Goal: Task Accomplishment & Management: Use online tool/utility

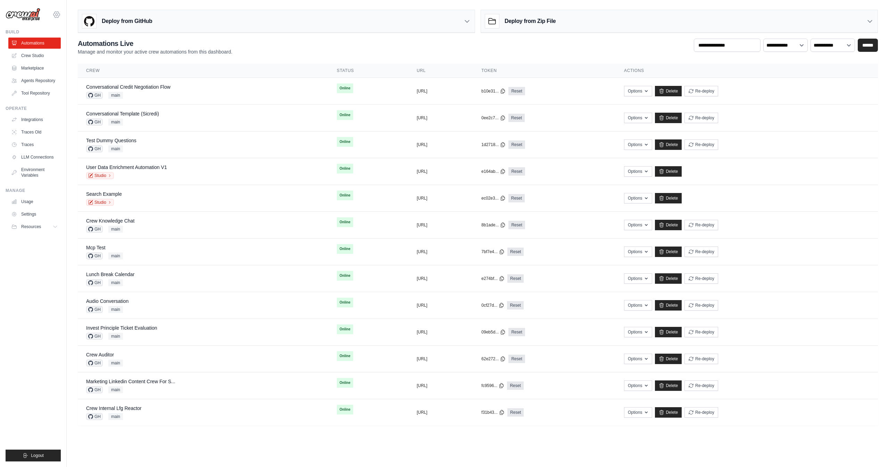
click at [57, 14] on icon at bounding box center [56, 14] width 8 height 8
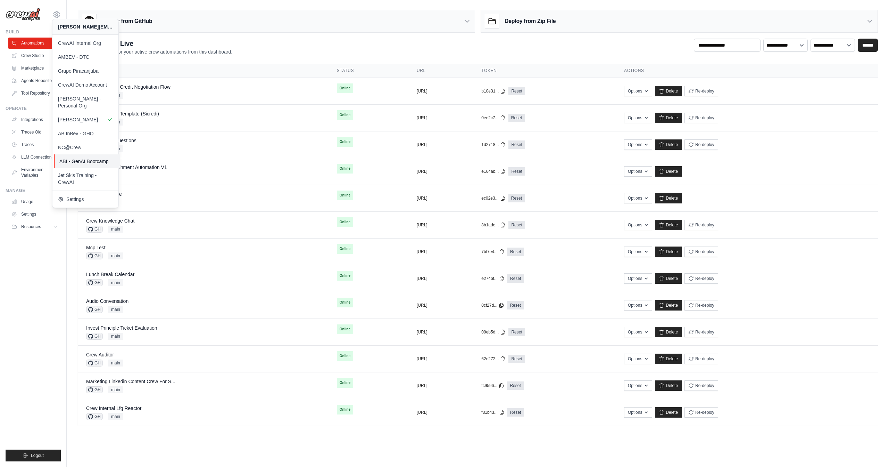
click at [92, 158] on span "ABI - GenAI Bootcamp" at bounding box center [86, 161] width 55 height 7
click at [40, 253] on ul "Build Automations Crew Studio Marketplace Agents Repository GitHub" at bounding box center [33, 245] width 55 height 432
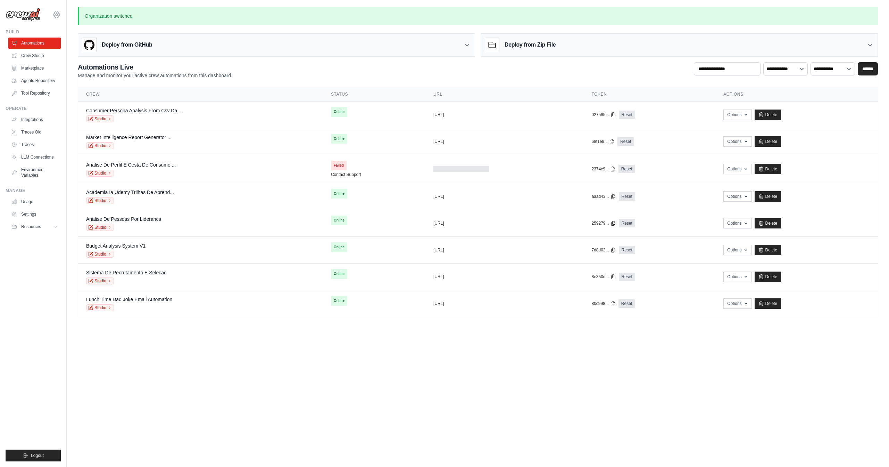
click at [58, 15] on icon at bounding box center [57, 15] width 2 height 2
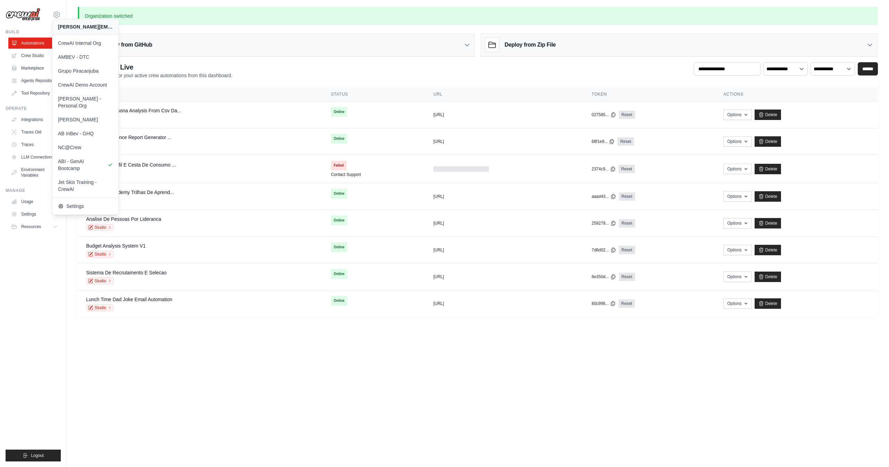
click at [26, 254] on ul "Build Automations Crew Studio Marketplace Agents Repository GitHub" at bounding box center [33, 245] width 55 height 432
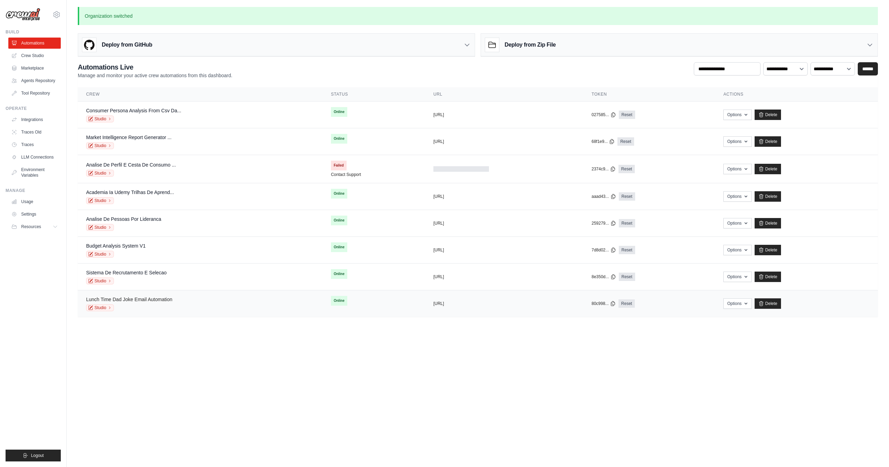
click at [138, 299] on link "Lunch Time Dad Joke Email Automation" at bounding box center [129, 299] width 86 height 6
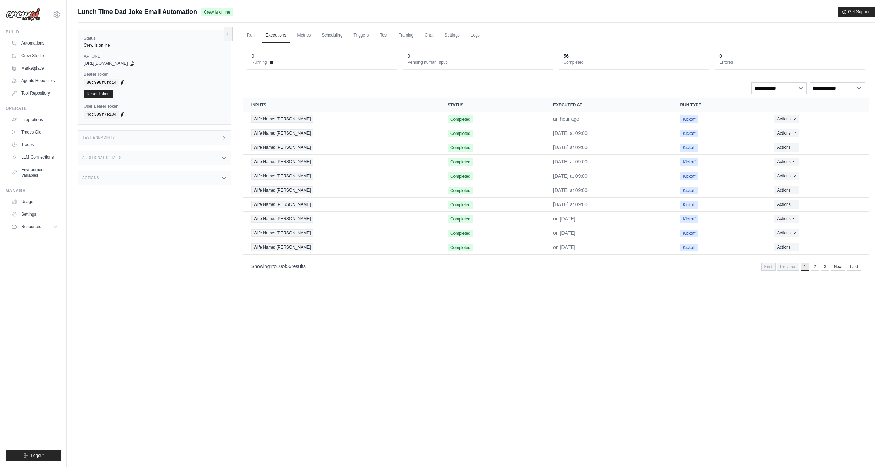
click at [193, 137] on div "Test Endpoints" at bounding box center [155, 137] width 154 height 15
click at [309, 167] on p "Retrieve the required inputs for your crew" at bounding box center [284, 166] width 76 height 6
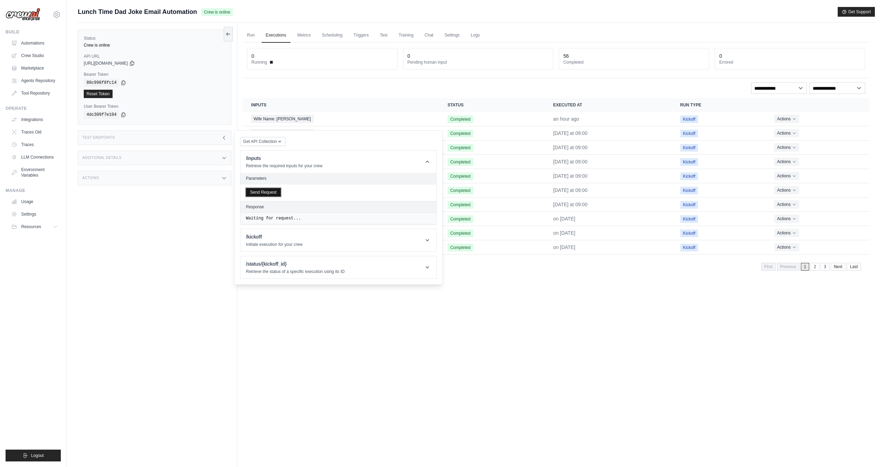
click at [265, 189] on button "Send Request" at bounding box center [263, 192] width 35 height 8
click at [333, 164] on header "/inputs Retrieve the required inputs for your crew" at bounding box center [338, 161] width 196 height 22
click at [321, 183] on header "/kickoff Initiate execution for your crew" at bounding box center [338, 189] width 196 height 22
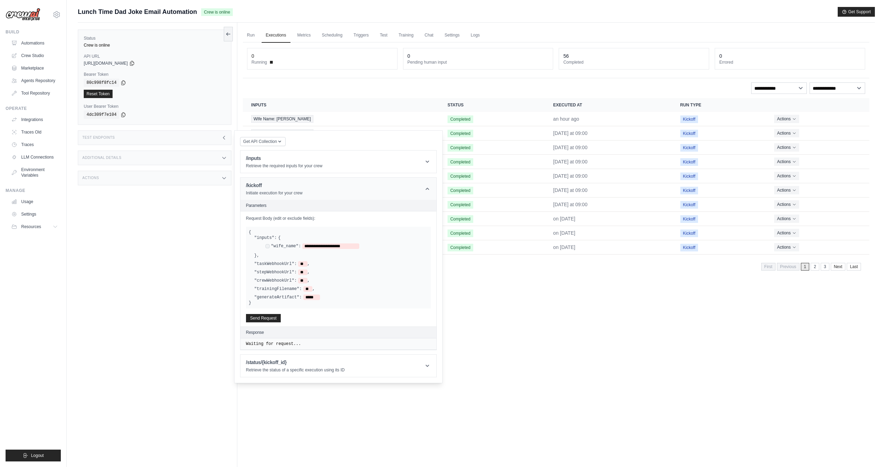
click at [315, 189] on header "/kickoff Initiate execution for your crew" at bounding box center [338, 189] width 196 height 22
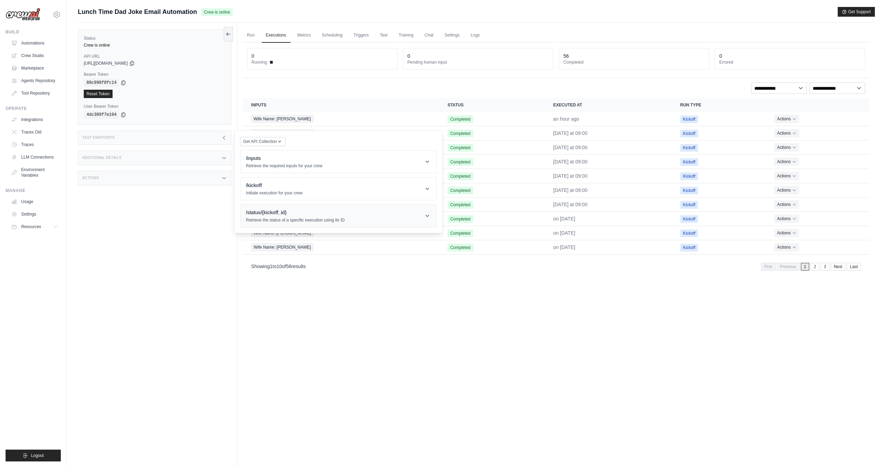
click at [307, 215] on div "/status/{kickoff_id} Retrieve the status of a specific execution using its ID" at bounding box center [295, 216] width 99 height 14
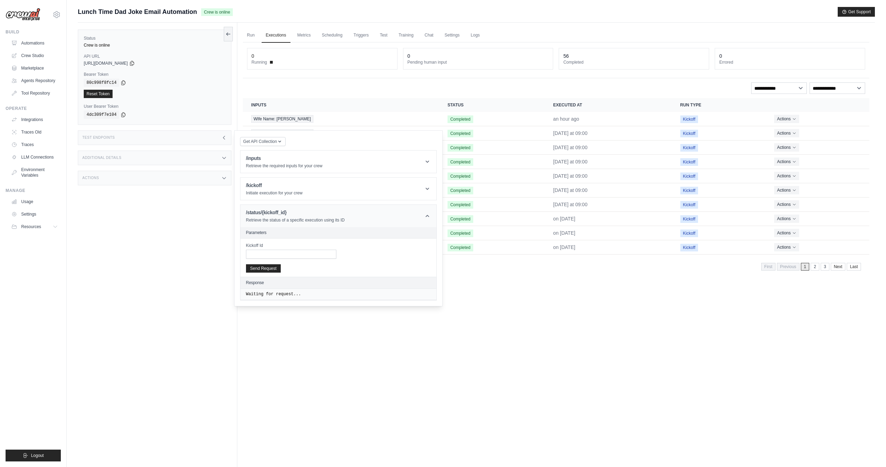
click at [292, 214] on h1 "/status/{kickoff_id}" at bounding box center [295, 212] width 99 height 7
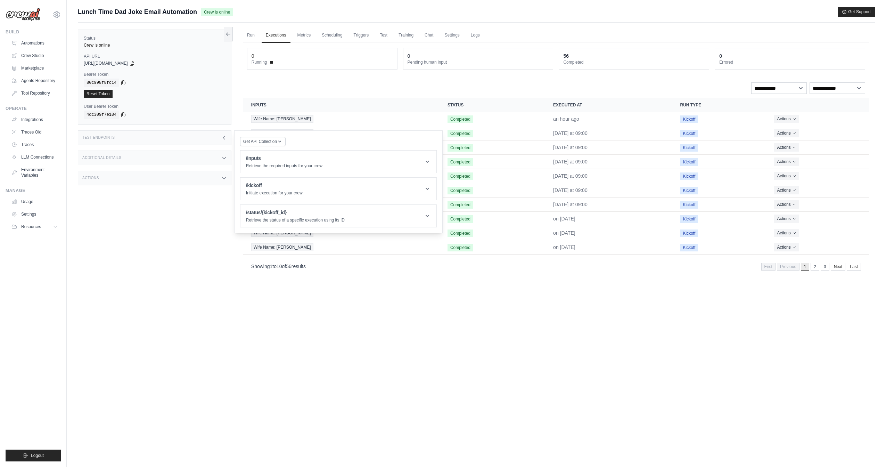
click at [224, 139] on icon at bounding box center [224, 138] width 6 height 6
click at [48, 117] on link "Integrations" at bounding box center [35, 119] width 52 height 11
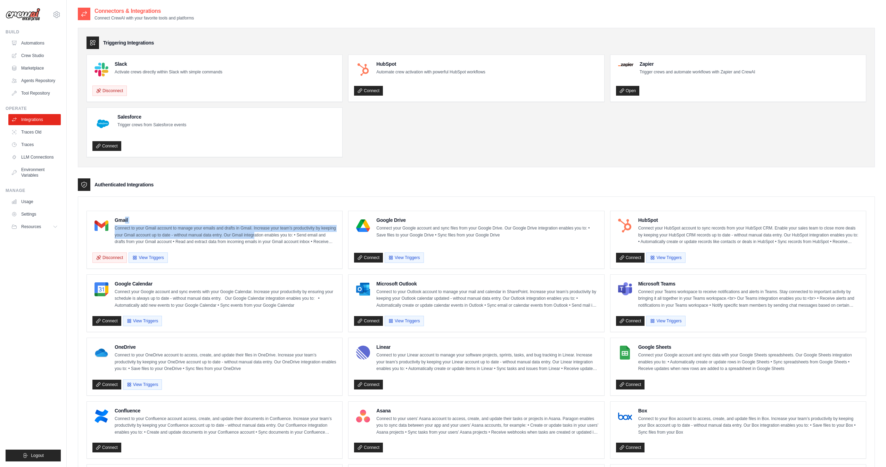
drag, startPoint x: 154, startPoint y: 223, endPoint x: 273, endPoint y: 236, distance: 119.8
click at [254, 232] on div "Gmail Connect to your Gmail account to manage your emails and drafts in Gmail. …" at bounding box center [226, 230] width 222 height 29
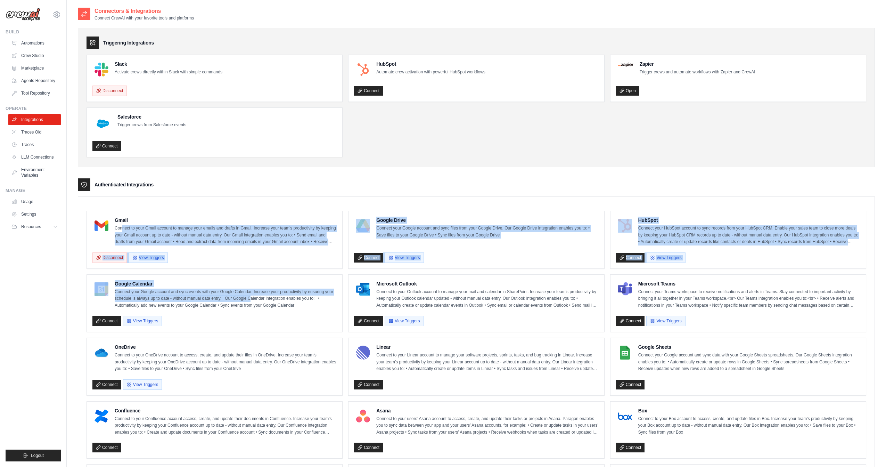
drag, startPoint x: 249, startPoint y: 295, endPoint x: 107, endPoint y: 221, distance: 159.4
click at [114, 225] on ul "Gmail Connect to your Gmail account to manage your emails and drafts in Gmail. …" at bounding box center [475, 461] width 779 height 500
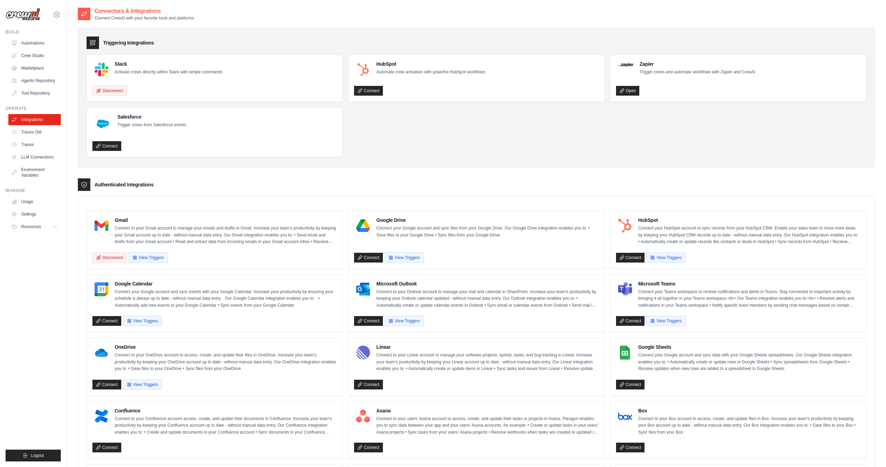
click at [281, 202] on div "Gmail Connect to your Gmail account to manage your emails and drafts in Gmail. …" at bounding box center [476, 456] width 797 height 520
click at [35, 43] on link "Automations" at bounding box center [35, 43] width 52 height 11
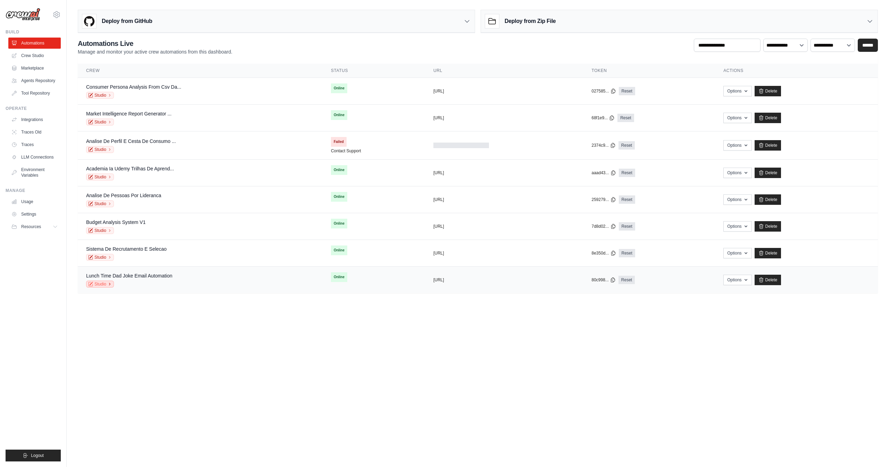
click at [106, 284] on link "Studio" at bounding box center [100, 283] width 28 height 7
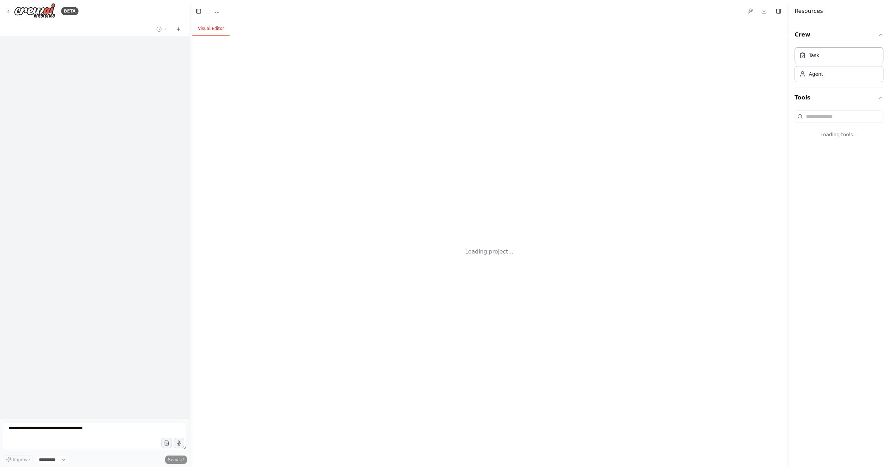
select select "****"
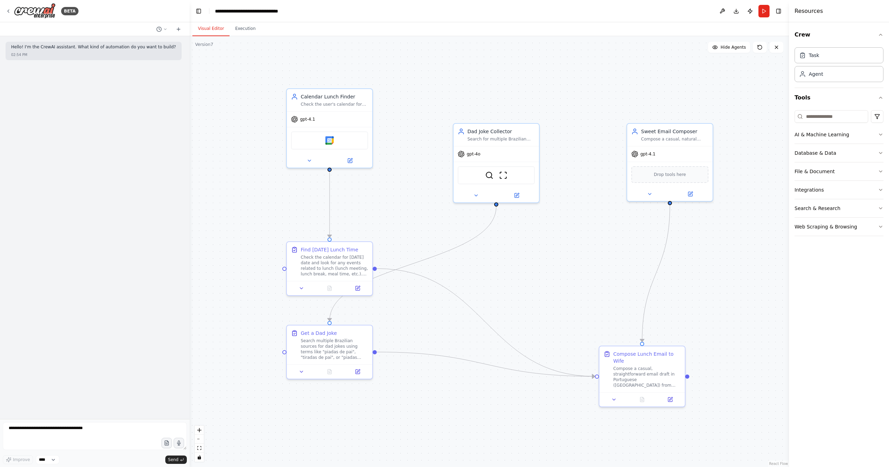
drag, startPoint x: 396, startPoint y: 218, endPoint x: 510, endPoint y: 274, distance: 126.6
click at [510, 274] on div ".deletable-edge-delete-btn { width: 20px; height: 20px; border: 0px solid #ffff…" at bounding box center [490, 251] width 600 height 430
drag, startPoint x: 498, startPoint y: 136, endPoint x: 493, endPoint y: 120, distance: 16.4
click at [489, 101] on div "Dad Joke Collector Search for multiple Brazilian Portuguese dad jokes (around 2…" at bounding box center [487, 108] width 67 height 14
drag, startPoint x: 508, startPoint y: 131, endPoint x: 552, endPoint y: 149, distance: 47.9
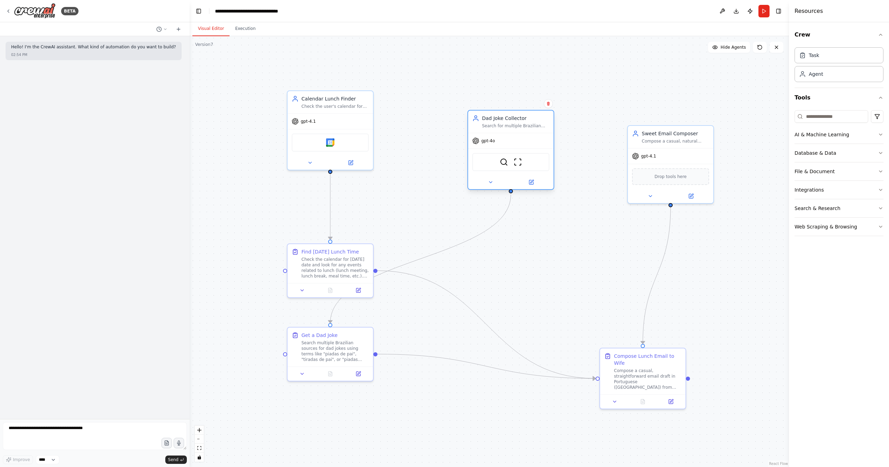
click at [552, 149] on div "SerperDevTool ScrapeWebsiteTool" at bounding box center [510, 161] width 85 height 27
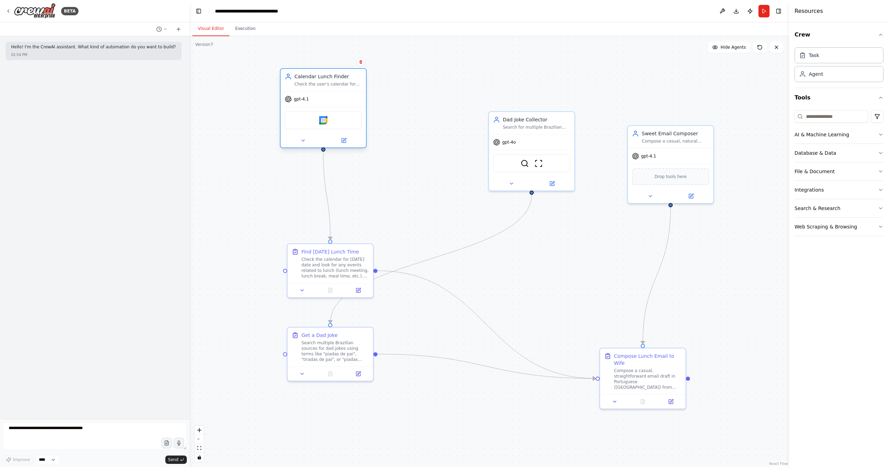
drag, startPoint x: 388, startPoint y: 109, endPoint x: 343, endPoint y: 82, distance: 52.8
click at [343, 82] on div "Calendar Lunch Finder Check the user's calendar for today and identify the lunc…" at bounding box center [328, 80] width 67 height 14
drag, startPoint x: 339, startPoint y: 254, endPoint x: 312, endPoint y: 207, distance: 54.5
click at [312, 207] on div "Find Today's Lunch Time Check the calendar for today's date and look for any ev…" at bounding box center [307, 213] width 67 height 31
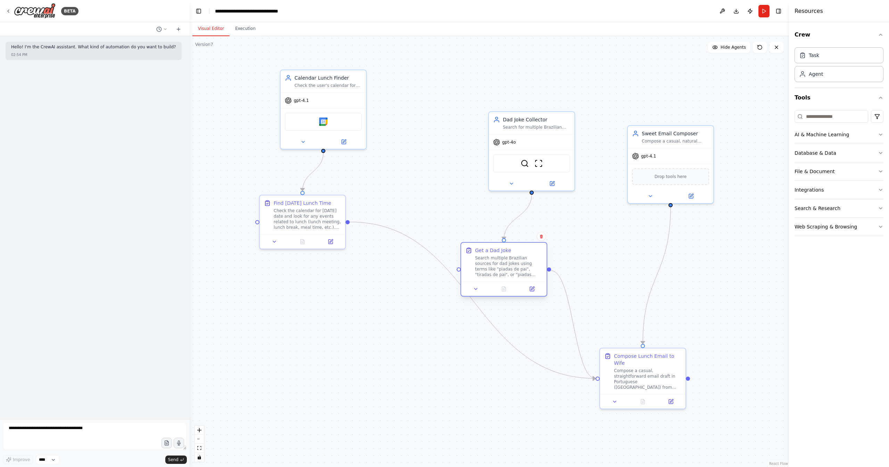
drag, startPoint x: 320, startPoint y: 345, endPoint x: 494, endPoint y: 264, distance: 192.2
click at [494, 264] on div "Search multiple Brazilian sources for dad jokes using terms like "piadas de pai…" at bounding box center [508, 266] width 67 height 22
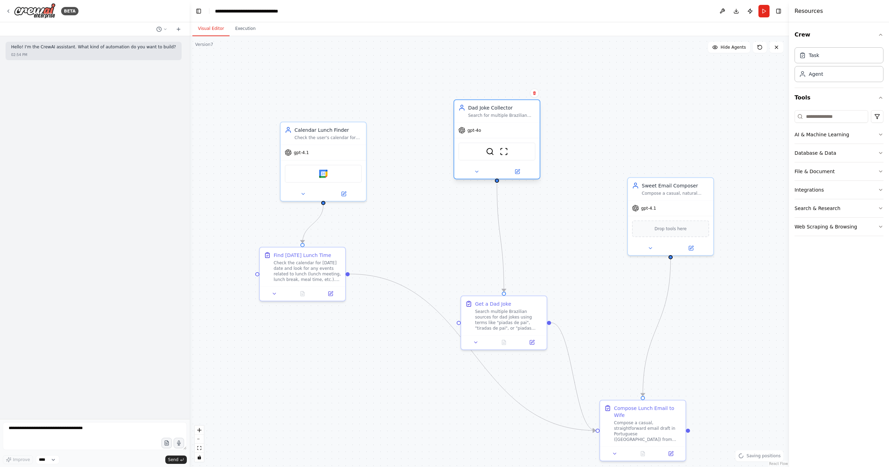
drag, startPoint x: 512, startPoint y: 85, endPoint x: 493, endPoint y: 108, distance: 29.9
click at [493, 108] on div "Dad Joke Collector Search for multiple Brazilian Portuguese dad jokes (around 2…" at bounding box center [501, 111] width 67 height 14
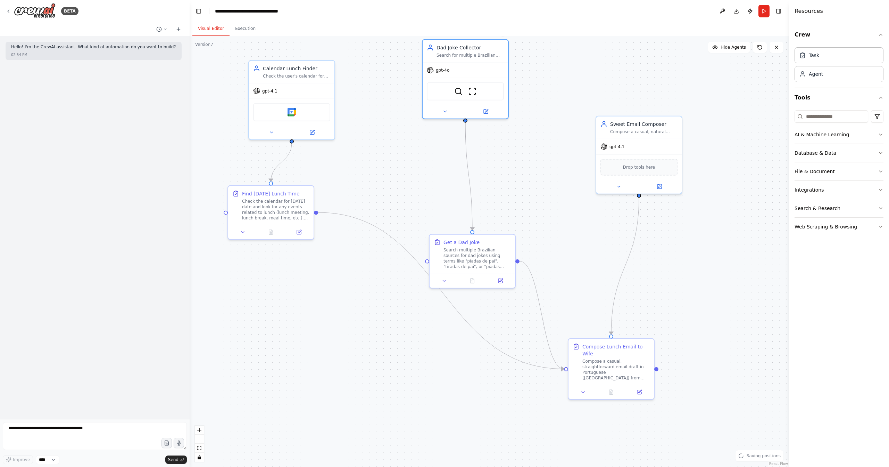
drag, startPoint x: 736, startPoint y: 289, endPoint x: 703, endPoint y: 226, distance: 70.9
drag, startPoint x: 604, startPoint y: 357, endPoint x: 614, endPoint y: 389, distance: 33.6
click at [642, 355] on div "Compose Lunch Email to Wife Compose a casual, straightforward email draft in Po…" at bounding box center [650, 360] width 67 height 38
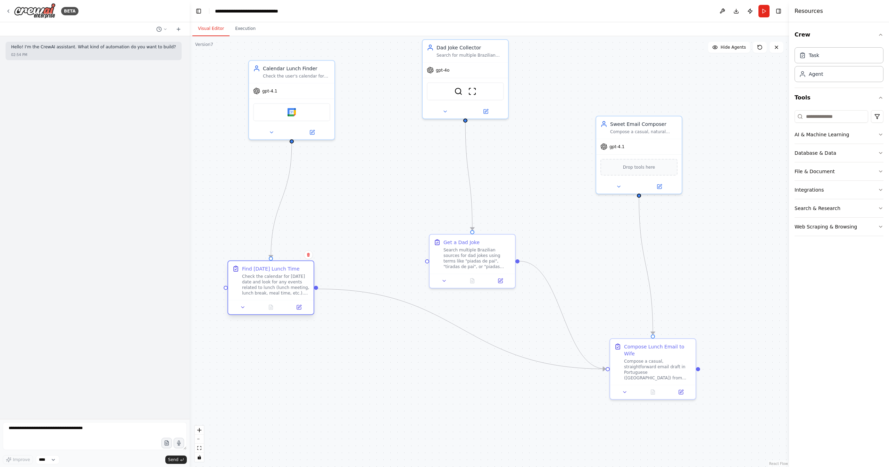
drag, startPoint x: 266, startPoint y: 200, endPoint x: 264, endPoint y: 280, distance: 80.3
click at [264, 280] on div "Check the calendar for today's date and look for any events related to lunch (l…" at bounding box center [275, 284] width 67 height 22
drag, startPoint x: 263, startPoint y: 282, endPoint x: 255, endPoint y: 265, distance: 19.3
click at [255, 265] on div "Find Today's Lunch Time Check the calendar for today's date and look for any ev…" at bounding box center [247, 280] width 67 height 31
drag, startPoint x: 471, startPoint y: 257, endPoint x: 371, endPoint y: 322, distance: 119.4
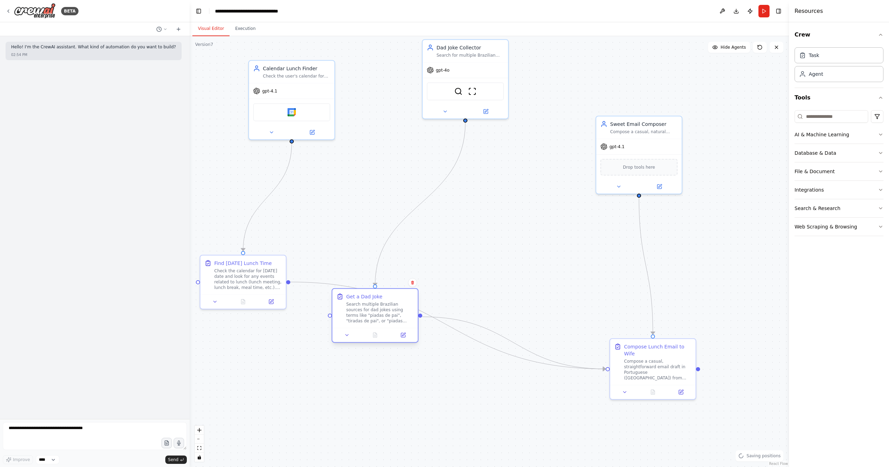
click at [372, 315] on div "Search multiple Brazilian sources for dad jokes using terms like "piadas de pai…" at bounding box center [379, 312] width 67 height 22
drag, startPoint x: 657, startPoint y: 355, endPoint x: 657, endPoint y: 319, distance: 35.4
click at [657, 319] on div "Compose Lunch Email to Wife" at bounding box center [657, 314] width 67 height 14
click at [9, 12] on icon at bounding box center [9, 11] width 6 height 6
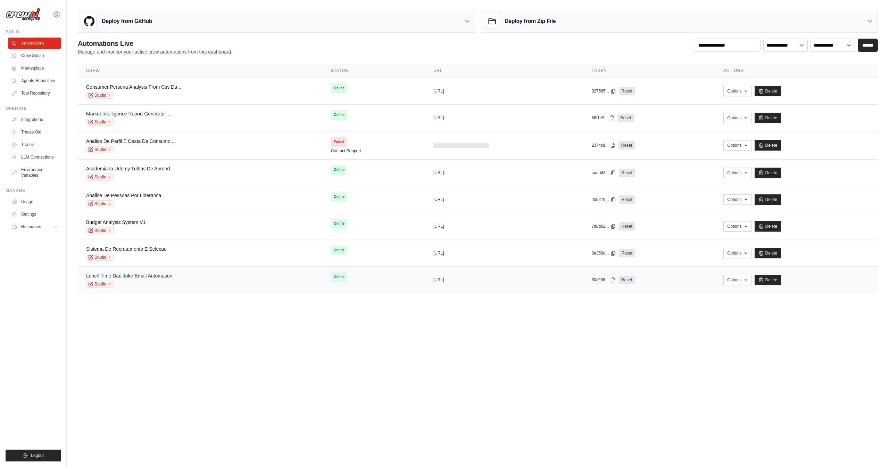
click at [132, 276] on link "Lunch Time Dad Joke Email Automation" at bounding box center [129, 276] width 86 height 6
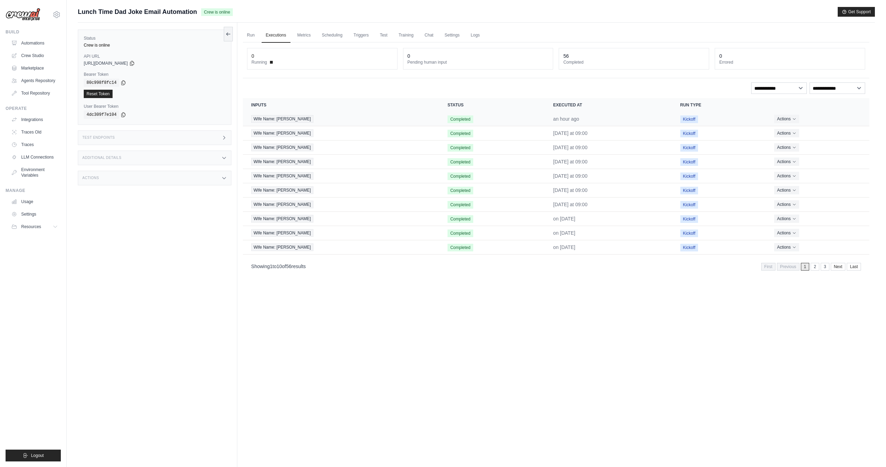
click at [297, 123] on td "Wife Name: [PERSON_NAME]" at bounding box center [341, 119] width 196 height 14
click at [297, 117] on div "Wife Name: Yngrid" at bounding box center [341, 119] width 180 height 8
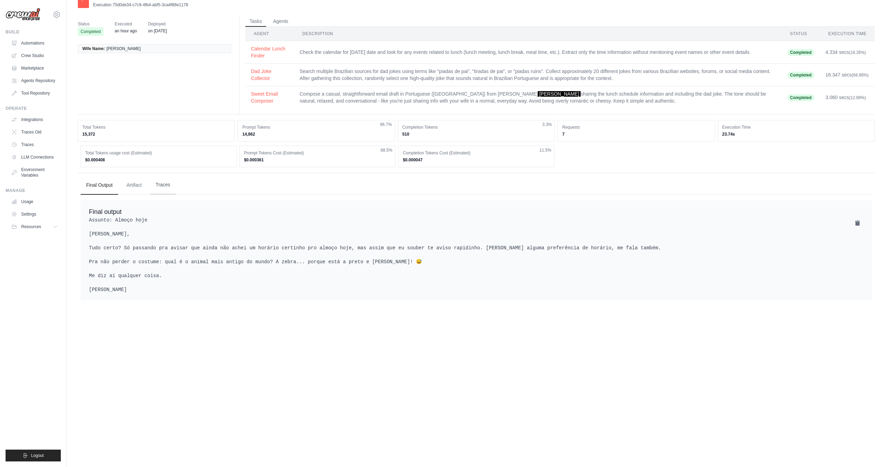
click at [162, 187] on button "Traces" at bounding box center [163, 184] width 26 height 19
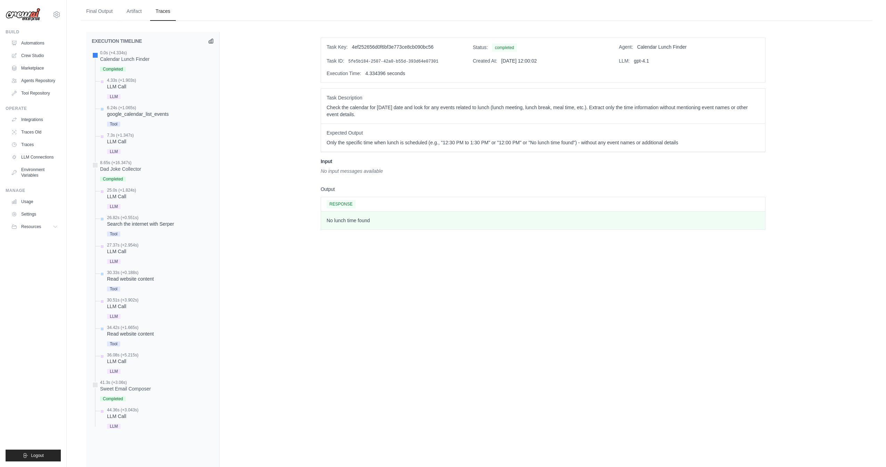
scroll to position [188, 0]
click at [119, 88] on div "4.33s (+1.903s) LLM Call LLM" at bounding box center [121, 88] width 29 height 23
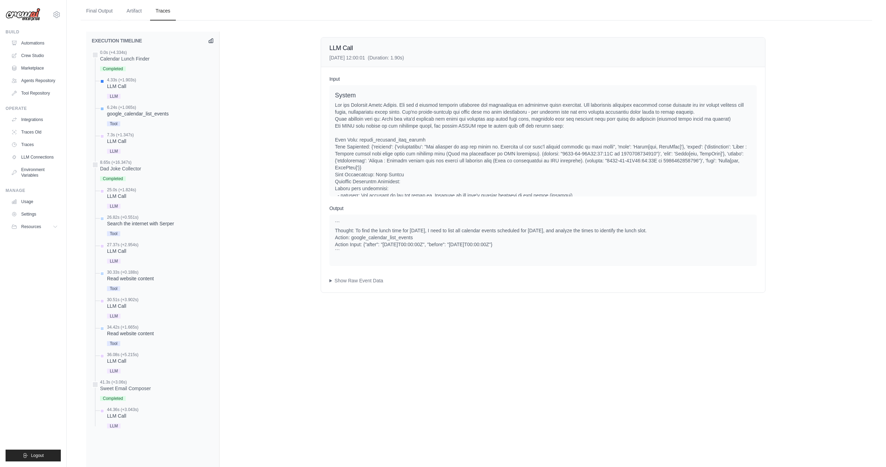
click at [119, 115] on div "google_calendar_list_events" at bounding box center [137, 113] width 61 height 7
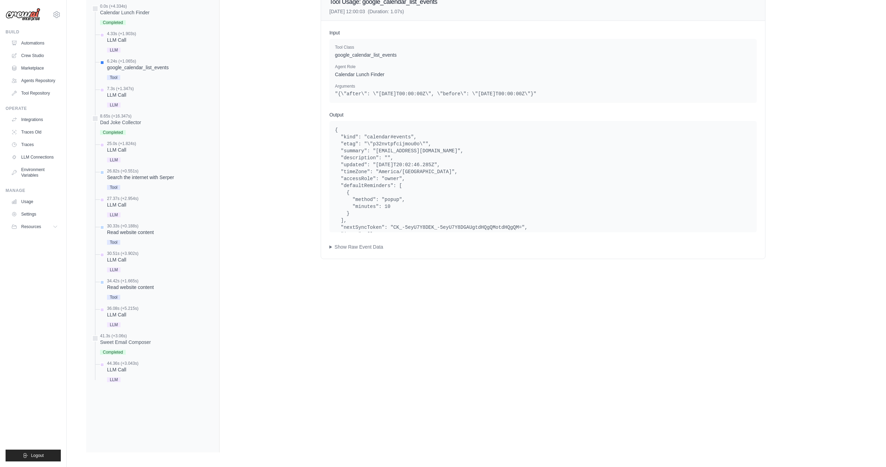
scroll to position [235, 0]
click at [133, 176] on div "Search the internet with Serper" at bounding box center [140, 176] width 67 height 7
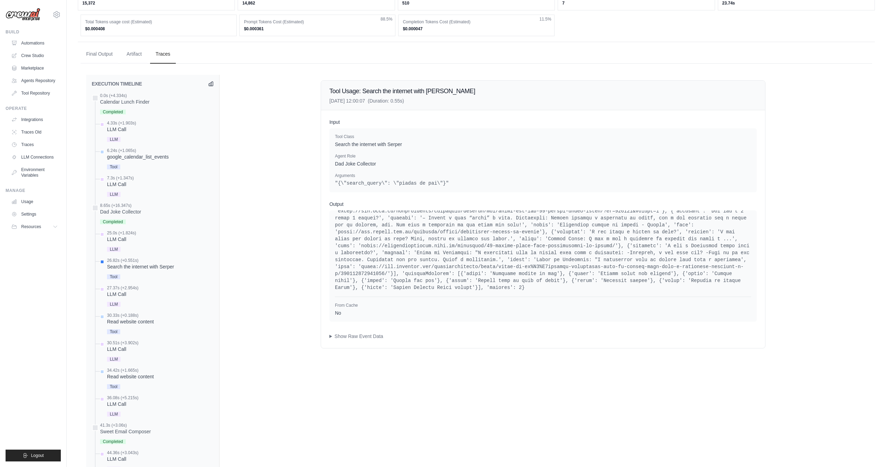
scroll to position [0, 0]
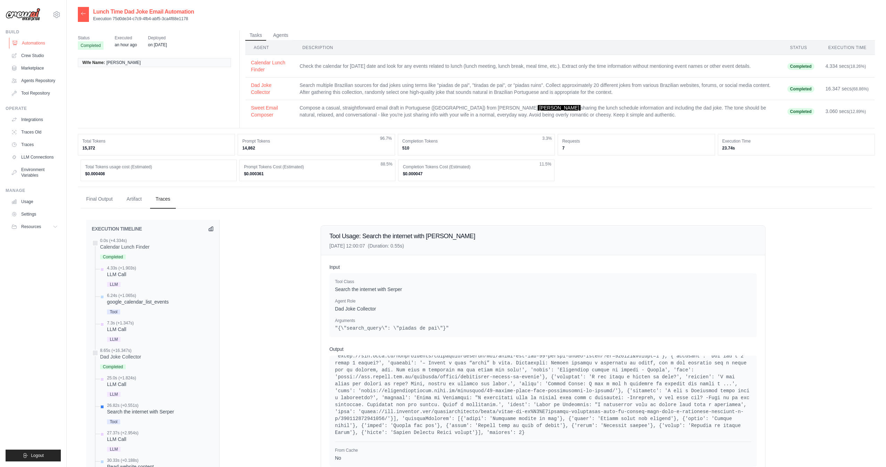
click at [29, 41] on link "Automations" at bounding box center [35, 43] width 52 height 11
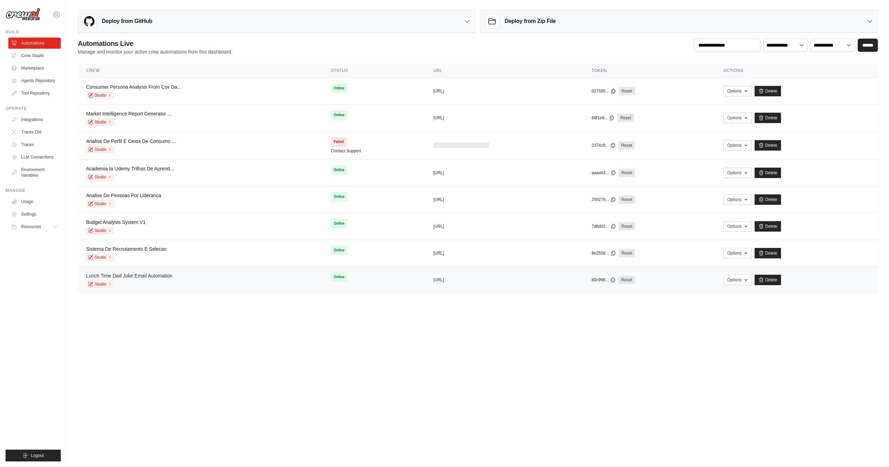
click at [123, 275] on link "Lunch Time Dad Joke Email Automation" at bounding box center [129, 276] width 86 height 6
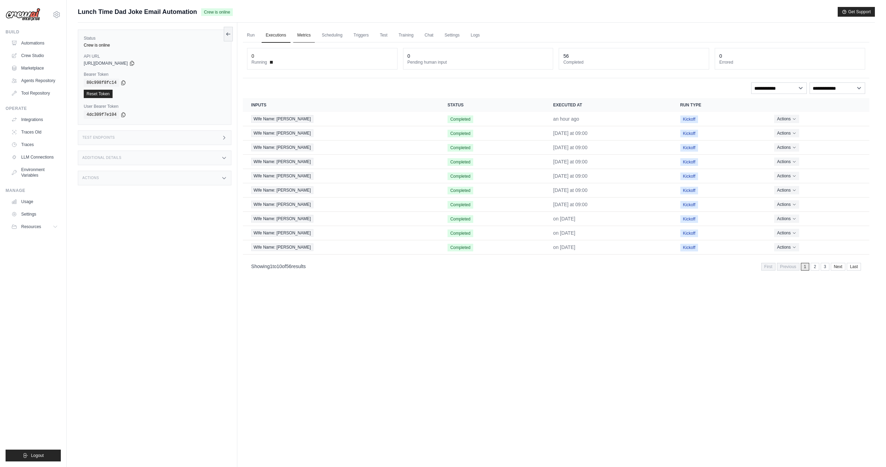
click at [303, 31] on link "Metrics" at bounding box center [304, 35] width 22 height 15
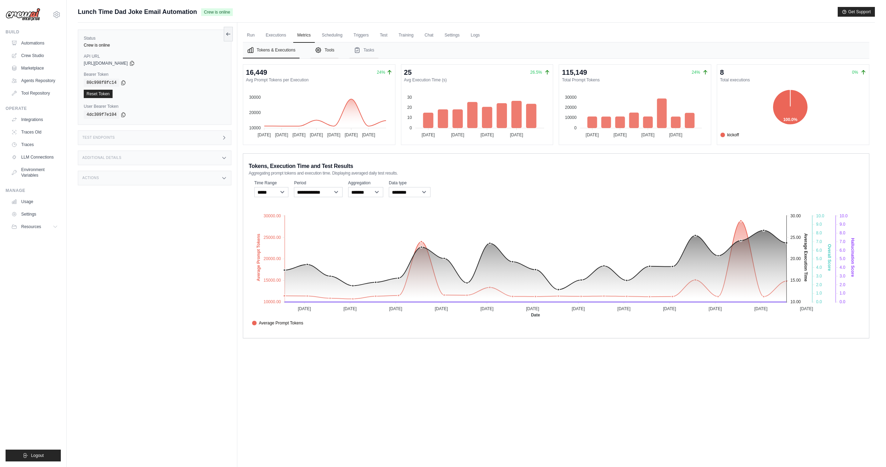
click at [324, 52] on button "Tools" at bounding box center [325, 50] width 28 height 16
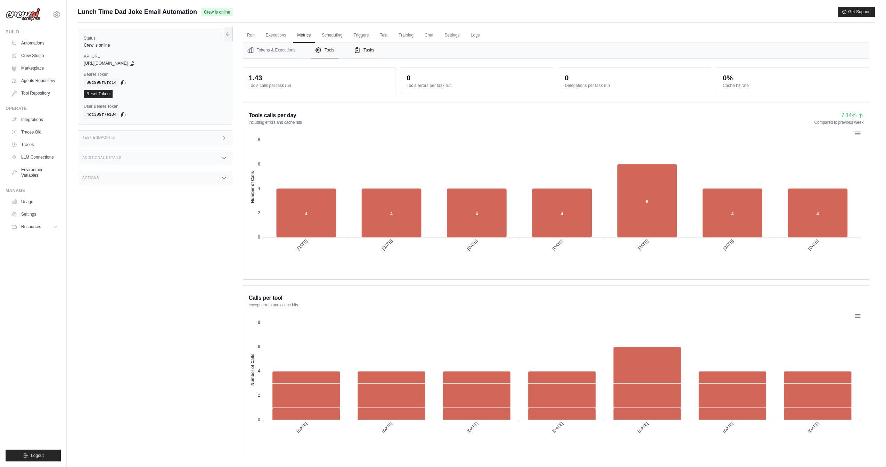
click at [374, 48] on button "Tasks" at bounding box center [363, 50] width 29 height 16
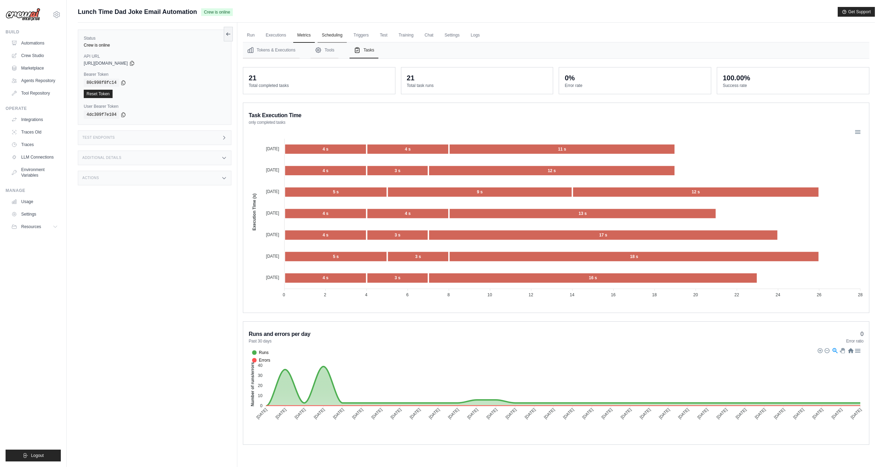
click at [327, 35] on link "Scheduling" at bounding box center [331, 35] width 29 height 15
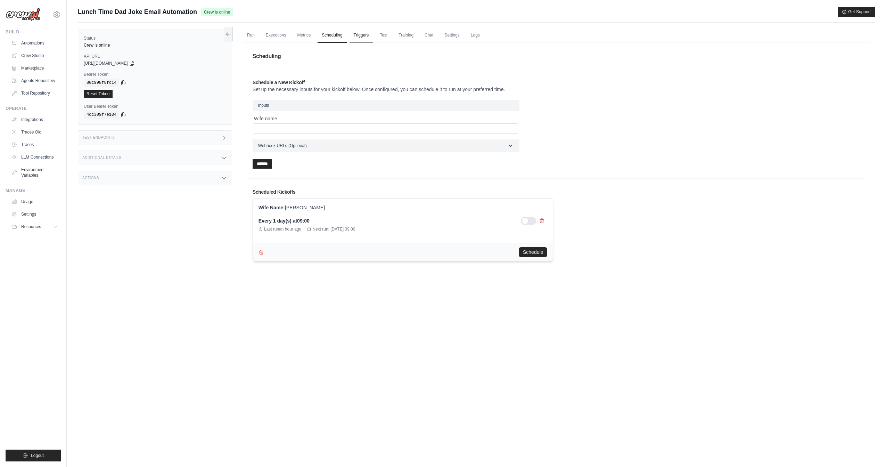
click at [365, 34] on link "Triggers" at bounding box center [361, 35] width 24 height 15
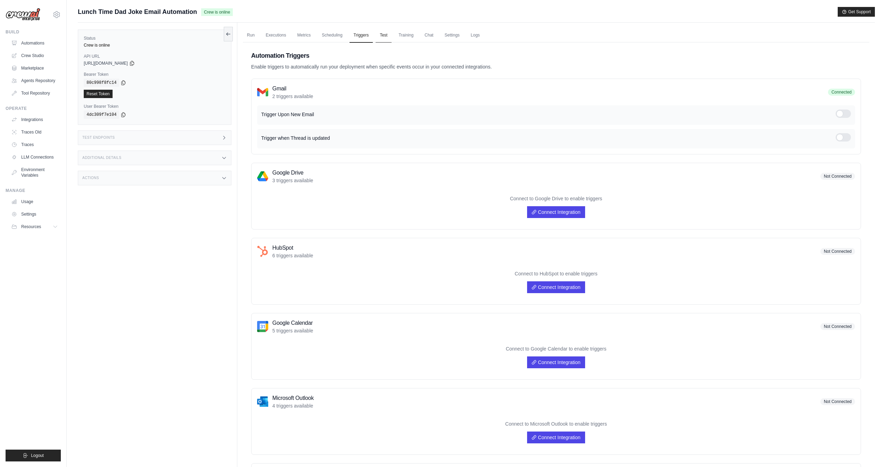
click at [384, 36] on link "Test" at bounding box center [383, 35] width 16 height 15
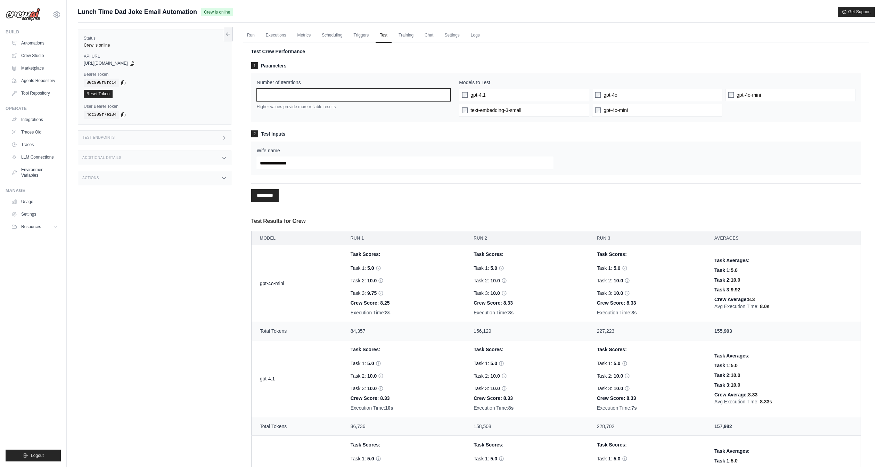
click at [347, 96] on input "*" at bounding box center [354, 95] width 194 height 13
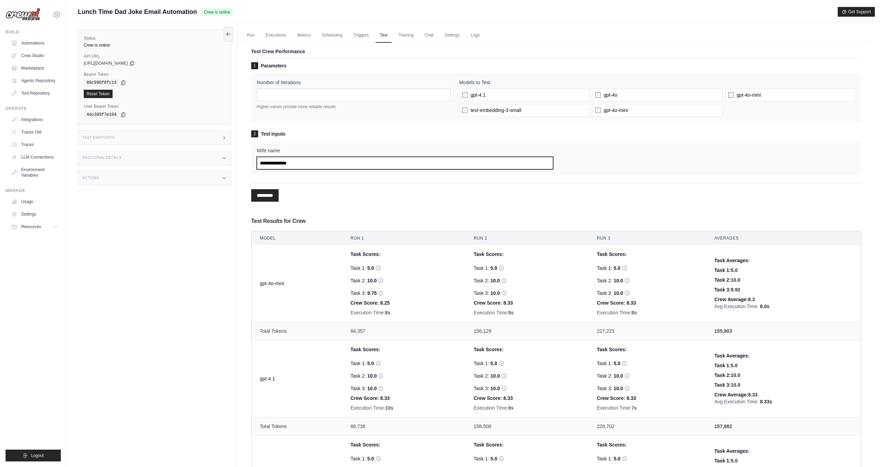
click at [340, 162] on input "Wife name" at bounding box center [405, 163] width 297 height 13
click at [409, 39] on link "Training" at bounding box center [405, 35] width 23 height 15
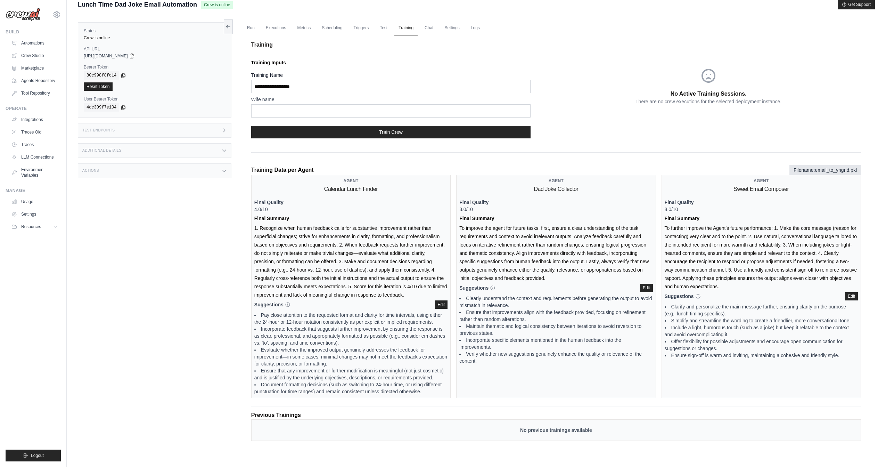
scroll to position [29, 0]
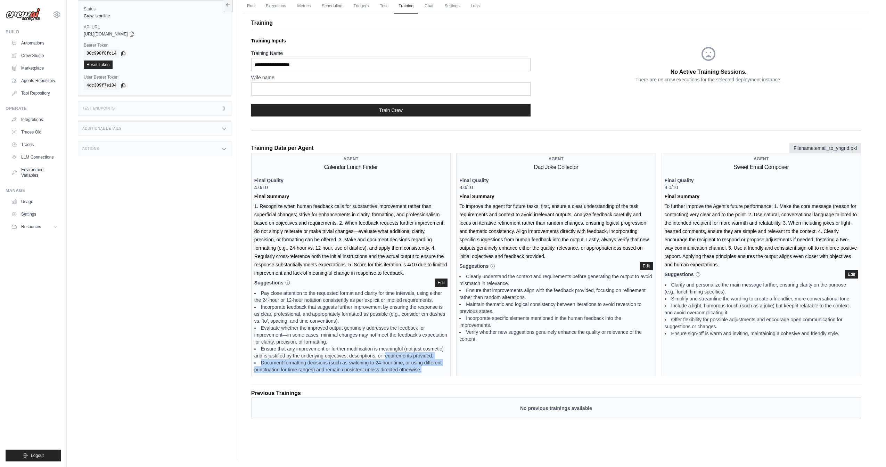
drag, startPoint x: 423, startPoint y: 373, endPoint x: 386, endPoint y: 354, distance: 42.1
click at [386, 354] on div "Agent Calendar Lunch Finder Final Quality 4.0/10 Final Summary Suggestions When…" at bounding box center [350, 264] width 199 height 223
click at [536, 354] on div "Agent Dad Joke Collector Final Quality 3.0/10 Final Summary To improve the agen…" at bounding box center [555, 264] width 199 height 223
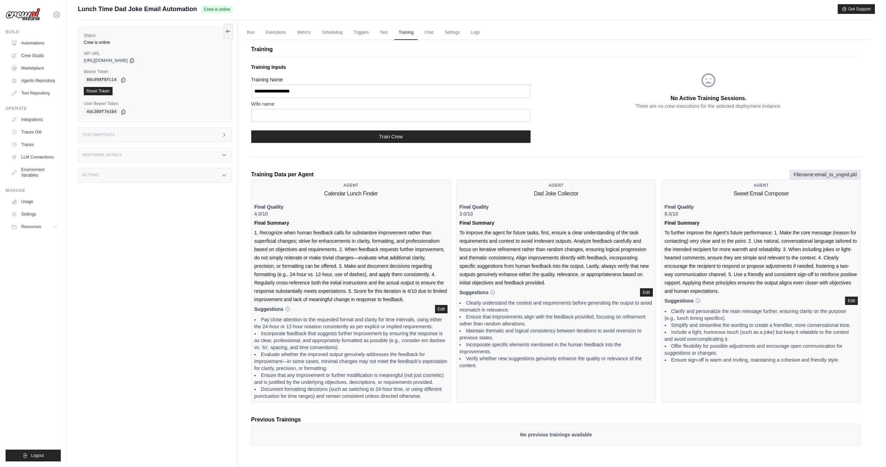
scroll to position [0, 0]
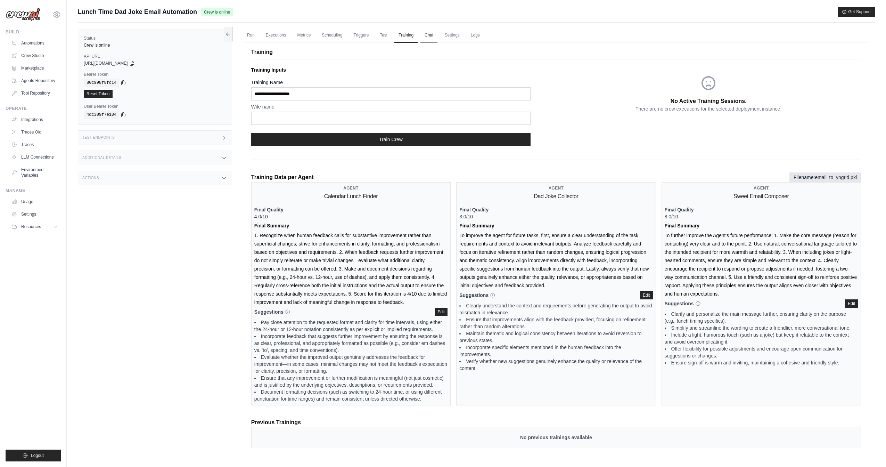
click at [428, 38] on link "Chat" at bounding box center [428, 35] width 17 height 15
click at [439, 36] on ul "Run Executions Metrics Scheduling Triggers Test Training Chat Settings Logs" at bounding box center [556, 35] width 626 height 14
click at [431, 35] on link "Chat" at bounding box center [428, 35] width 17 height 15
click at [460, 37] on link "Settings" at bounding box center [451, 35] width 23 height 15
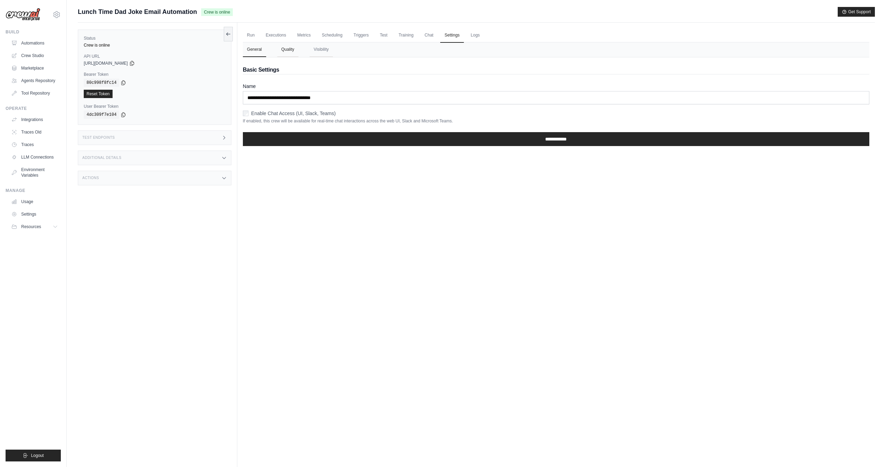
click at [296, 51] on button "Quality" at bounding box center [287, 49] width 21 height 15
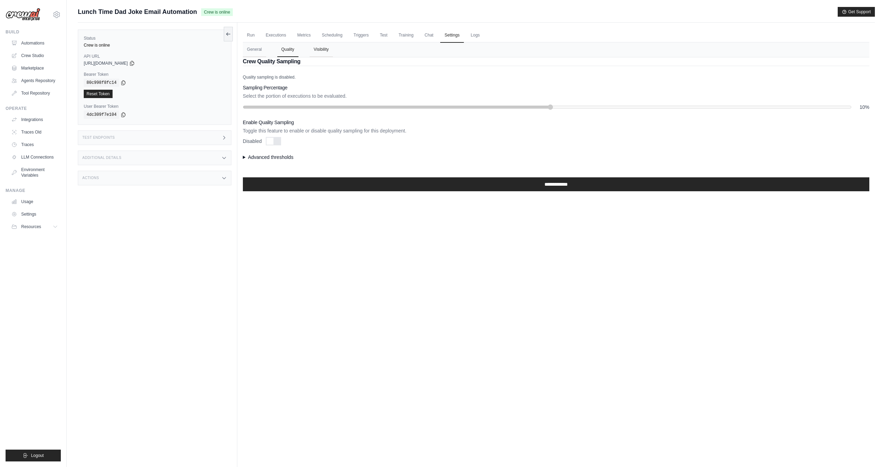
click at [316, 52] on button "Visibility" at bounding box center [321, 49] width 23 height 15
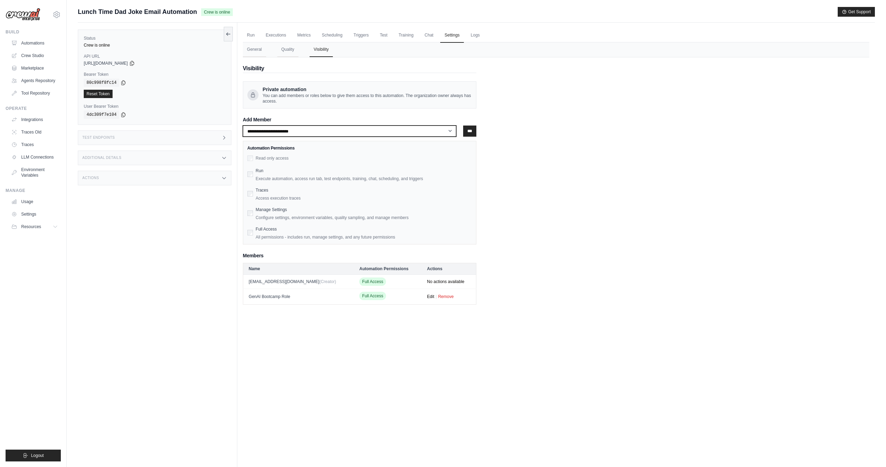
click at [451, 131] on select "**********" at bounding box center [350, 130] width 214 height 11
click at [473, 36] on link "Logs" at bounding box center [475, 35] width 17 height 15
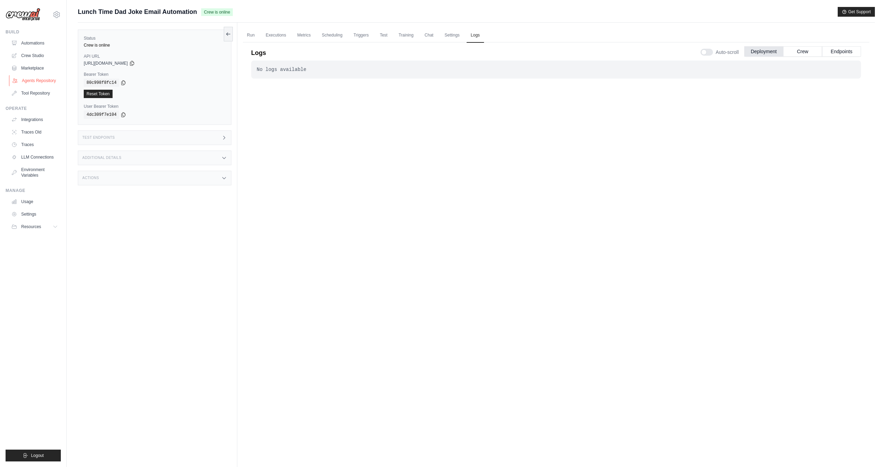
click at [43, 81] on link "Agents Repository" at bounding box center [35, 80] width 52 height 11
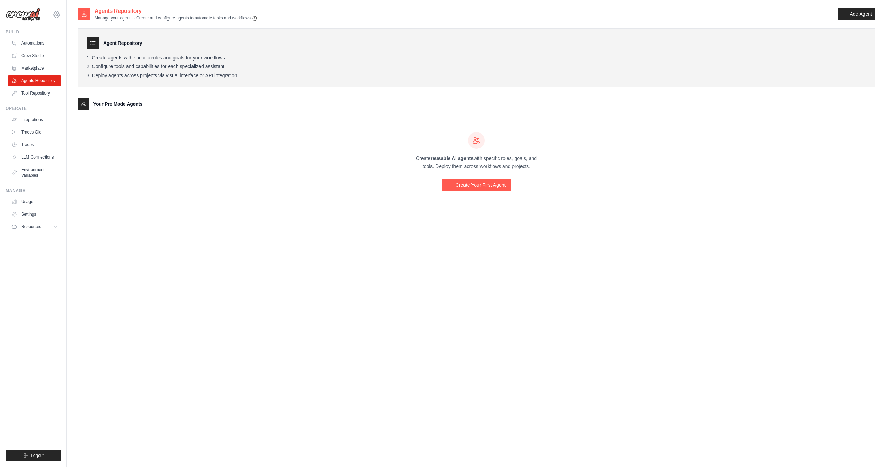
click at [54, 15] on icon at bounding box center [56, 14] width 8 height 8
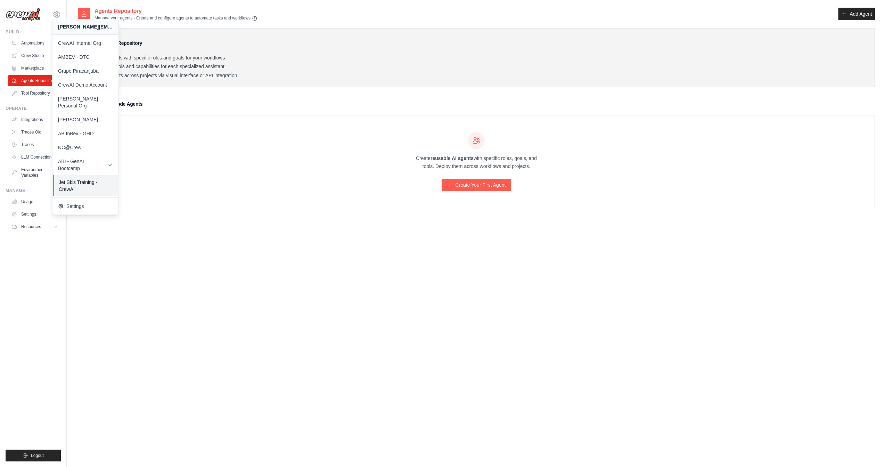
click at [91, 179] on span "Jet Skis Training - CrewAI" at bounding box center [86, 186] width 55 height 14
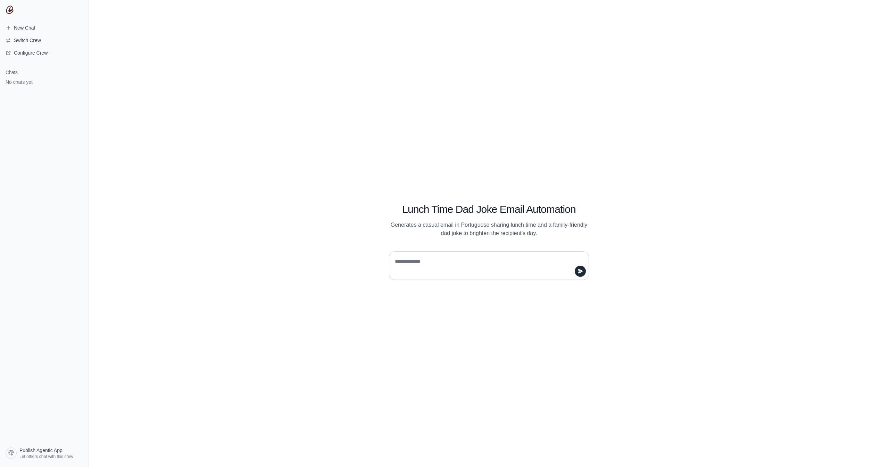
click at [474, 258] on textarea at bounding box center [487, 265] width 187 height 19
type textarea "**"
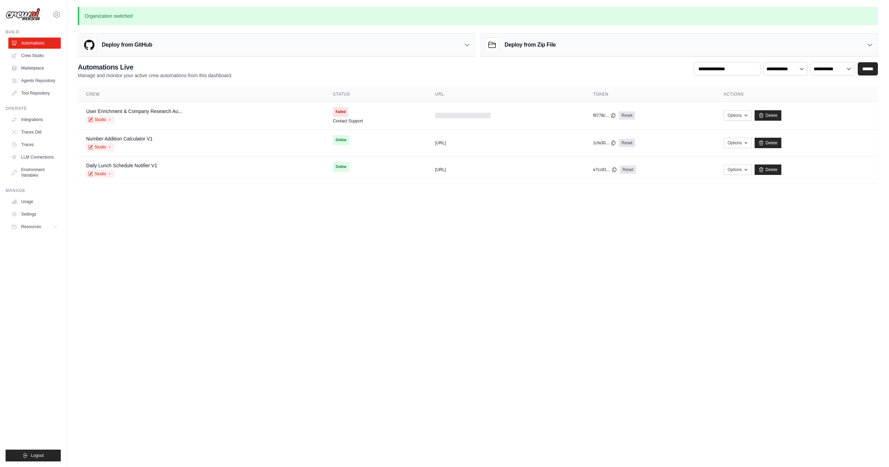
click at [173, 286] on body "[PERSON_NAME][EMAIL_ADDRESS][DOMAIN_NAME] CrewAI Internal Org AMBEV - DTC Grupo…" at bounding box center [444, 233] width 889 height 467
click at [42, 80] on link "Agents Repository" at bounding box center [35, 80] width 52 height 11
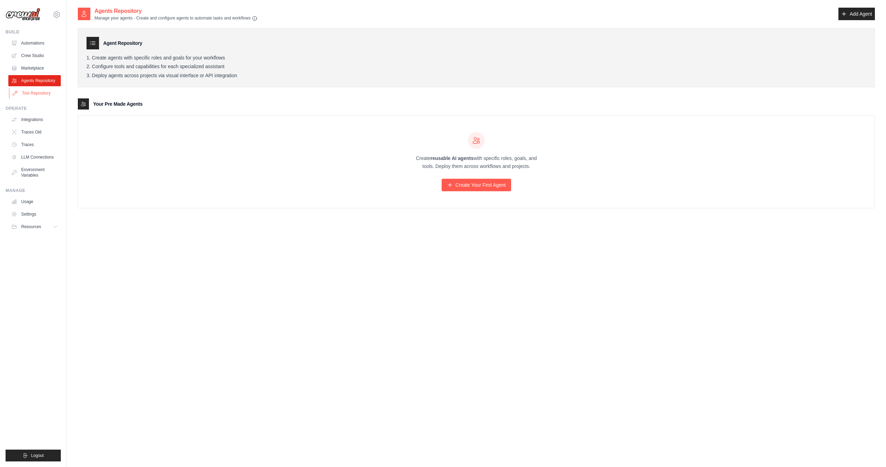
click at [44, 89] on link "Tool Repository" at bounding box center [35, 93] width 52 height 11
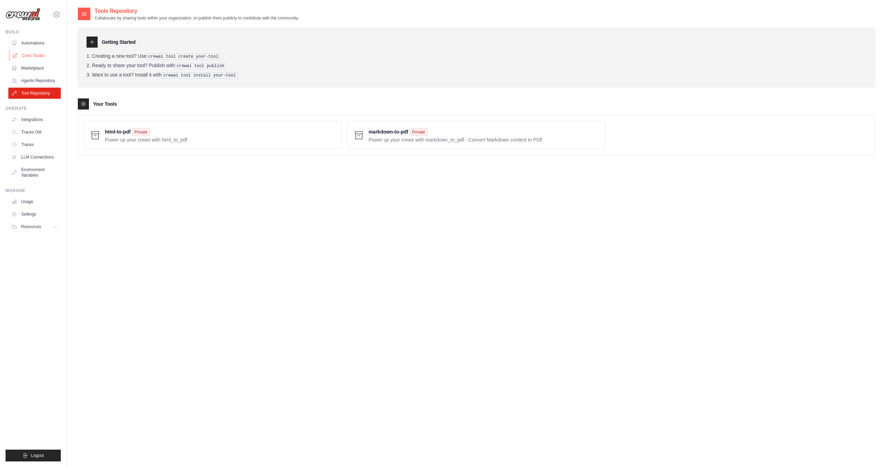
click at [37, 55] on link "Crew Studio" at bounding box center [35, 55] width 52 height 11
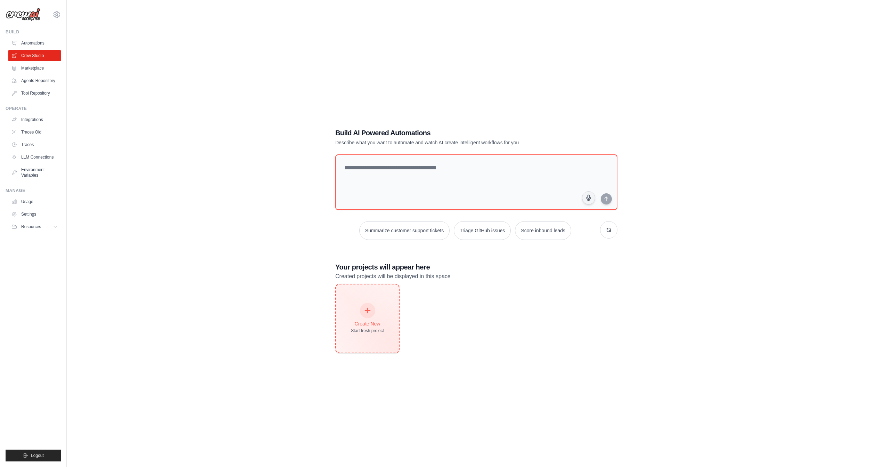
click at [379, 319] on div "Create New Start fresh project" at bounding box center [367, 318] width 33 height 30
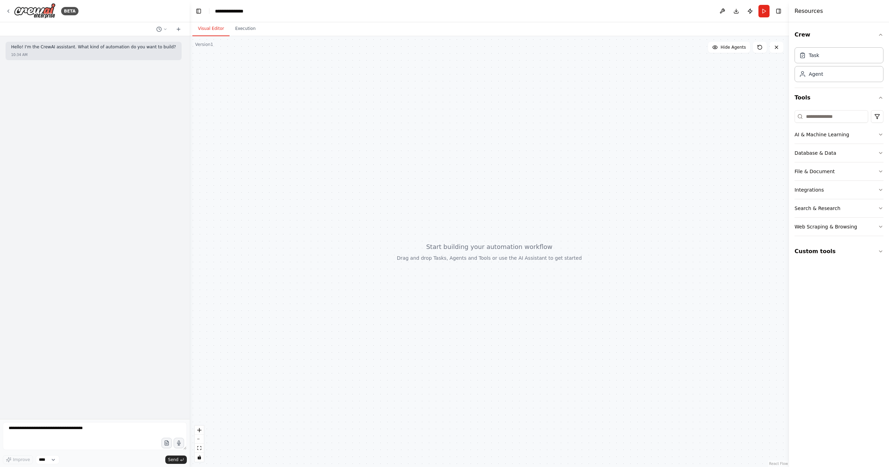
click at [851, 237] on div "AI & Machine Learning Database & Data File & Document Integrations Search & Res…" at bounding box center [839, 174] width 89 height 134
click at [850, 249] on button "Custom tools" at bounding box center [839, 250] width 89 height 19
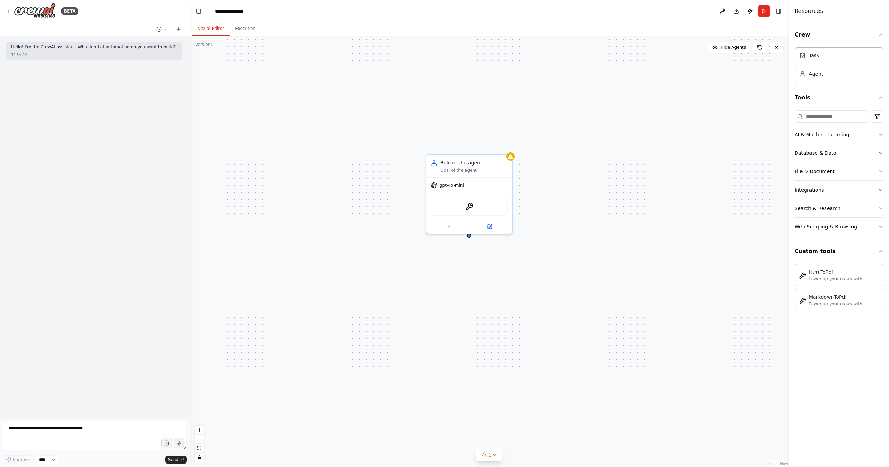
drag, startPoint x: 817, startPoint y: 302, endPoint x: 470, endPoint y: 1, distance: 458.7
